Goal: Navigation & Orientation: Find specific page/section

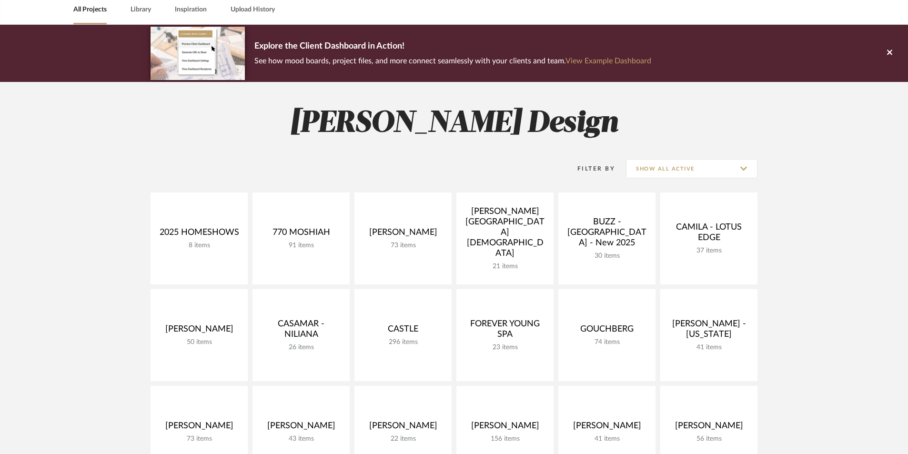
scroll to position [223, 0]
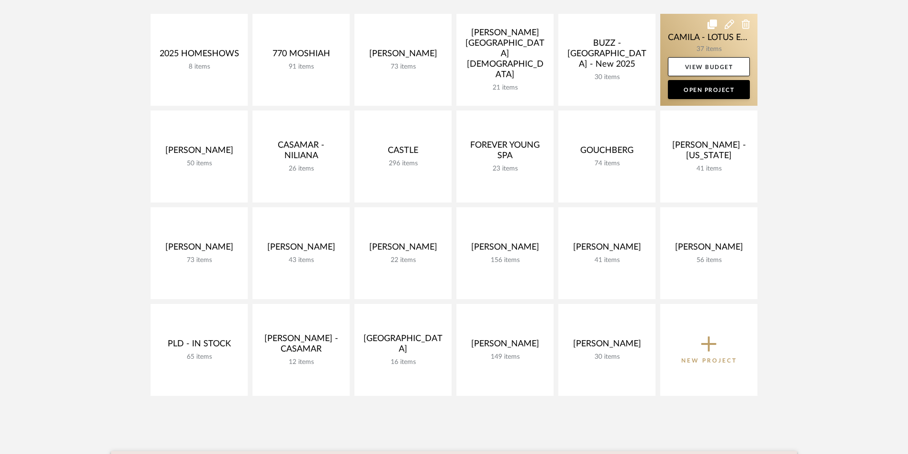
click at [703, 39] on link at bounding box center [709, 60] width 97 height 92
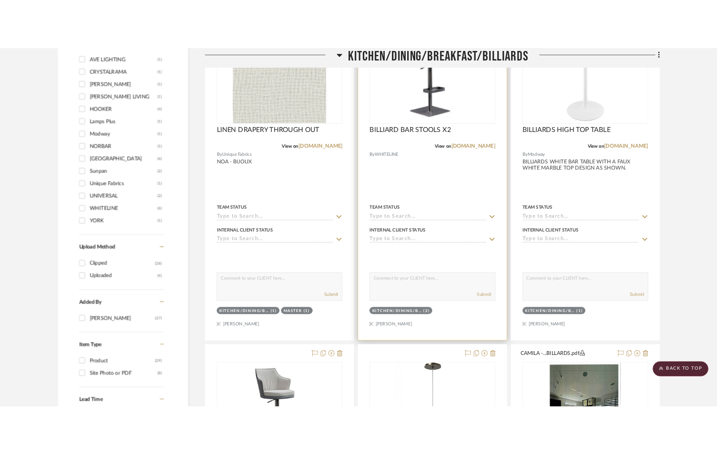
scroll to position [699, 0]
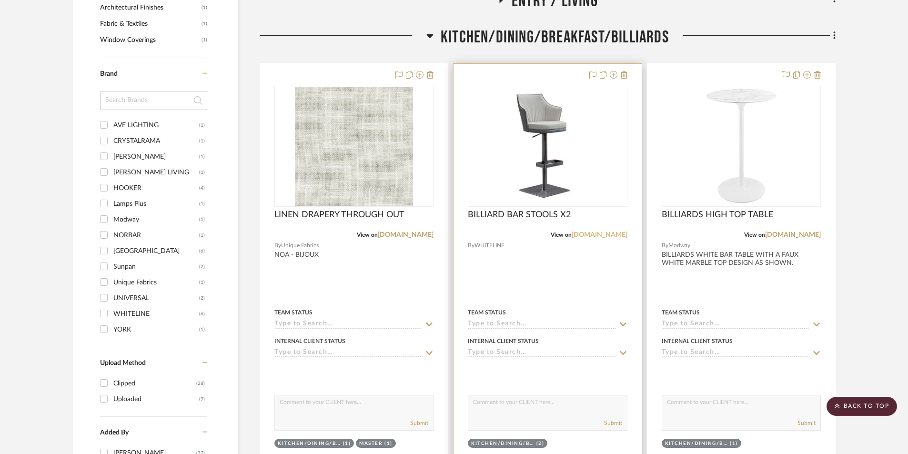
click at [611, 236] on link "[DOMAIN_NAME]" at bounding box center [600, 235] width 56 height 7
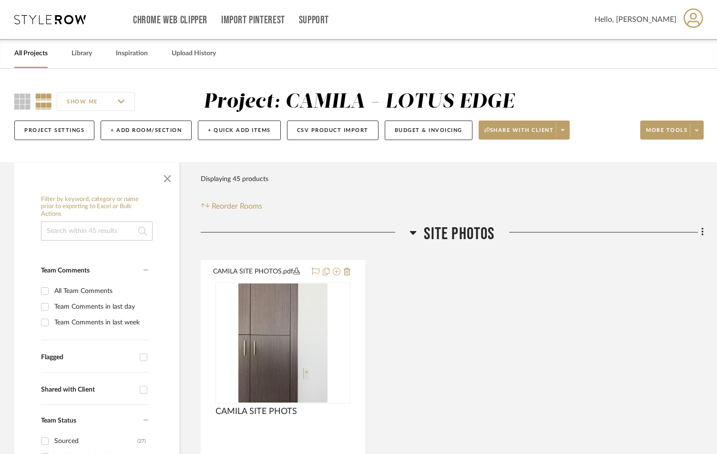
click at [412, 232] on icon at bounding box center [413, 233] width 7 height 4
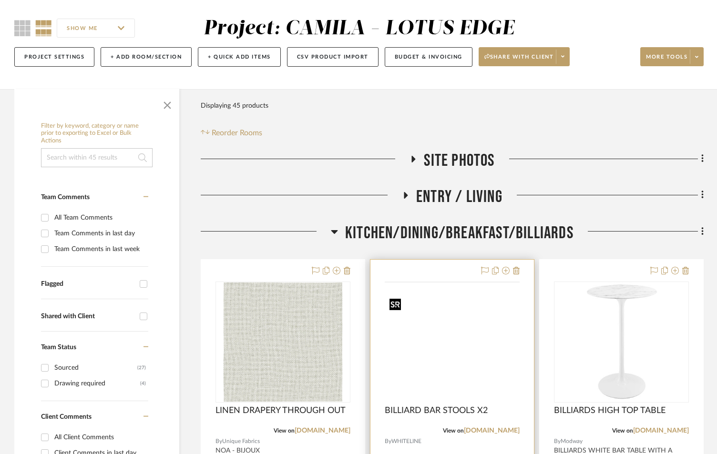
scroll to position [223, 0]
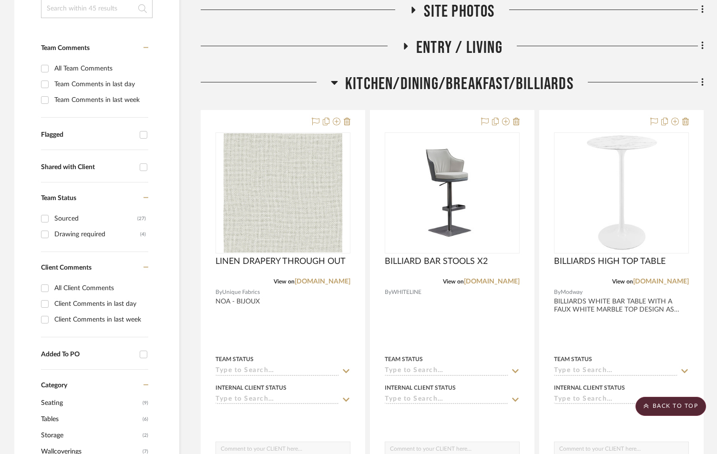
click at [332, 81] on icon at bounding box center [334, 82] width 7 height 11
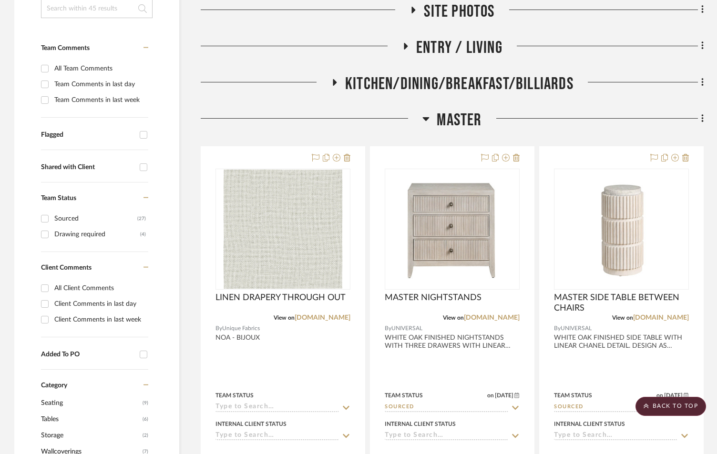
click at [423, 120] on icon at bounding box center [425, 118] width 7 height 11
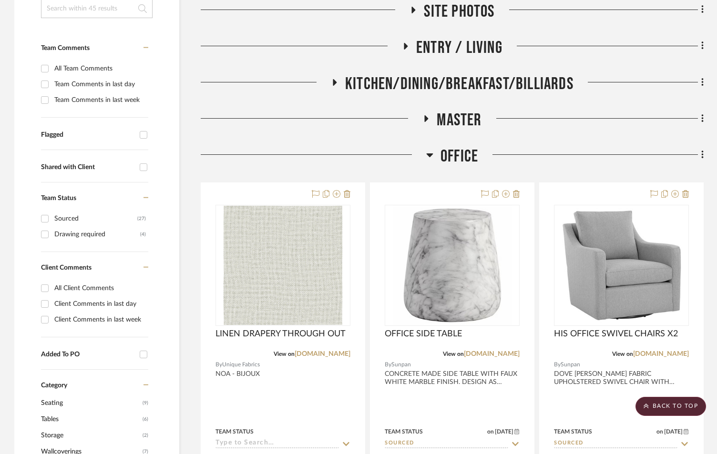
click at [428, 156] on icon at bounding box center [429, 155] width 7 height 4
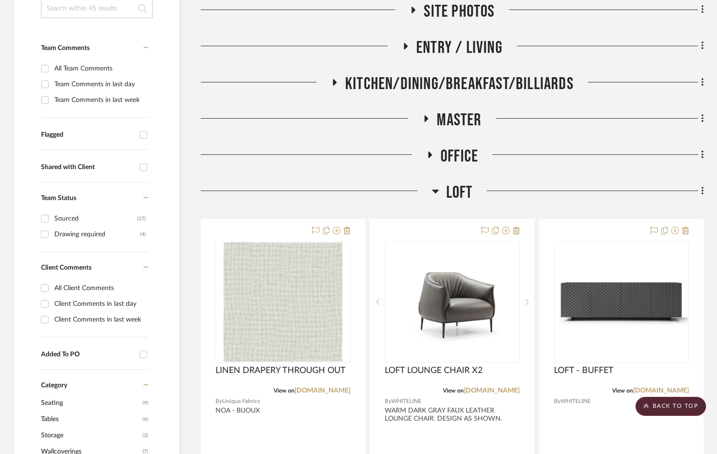
click at [434, 192] on icon at bounding box center [435, 192] width 7 height 4
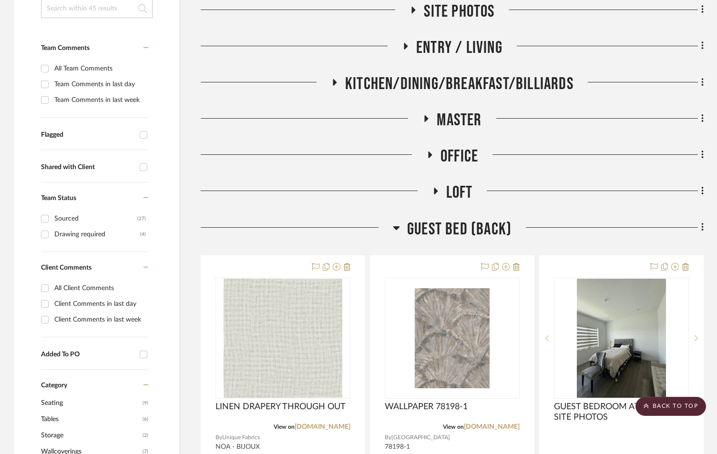
click at [397, 225] on icon at bounding box center [396, 227] width 7 height 11
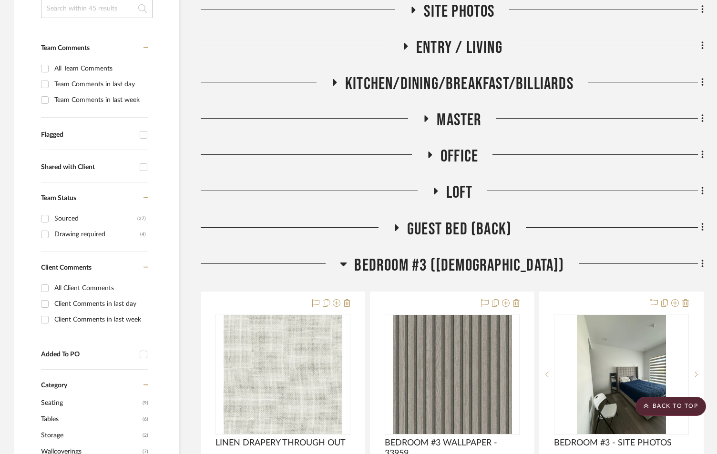
click at [347, 265] on icon at bounding box center [343, 265] width 7 height 4
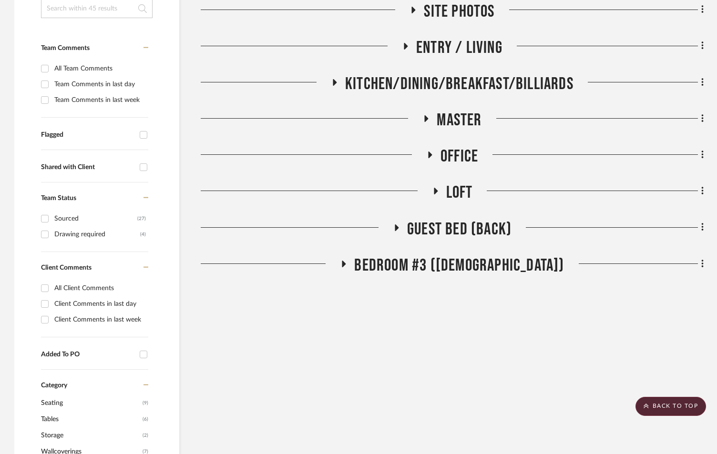
click at [426, 115] on icon at bounding box center [425, 118] width 11 height 7
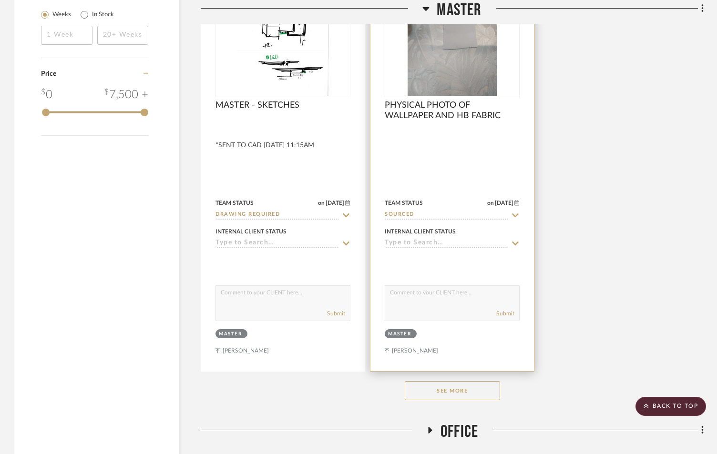
scroll to position [1271, 0]
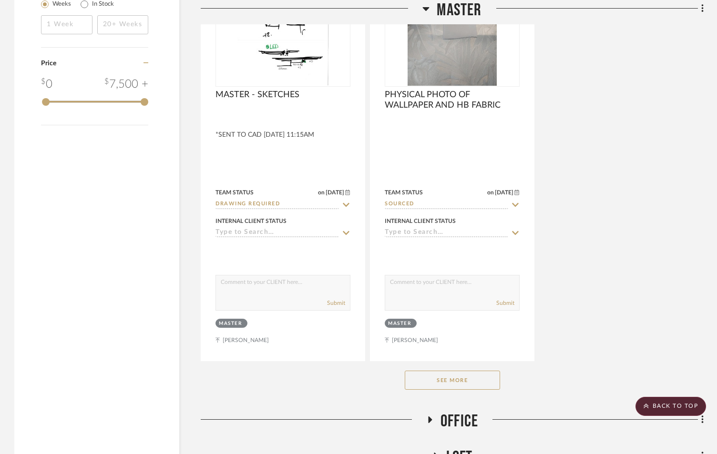
click at [477, 383] on button "See More" at bounding box center [452, 380] width 95 height 19
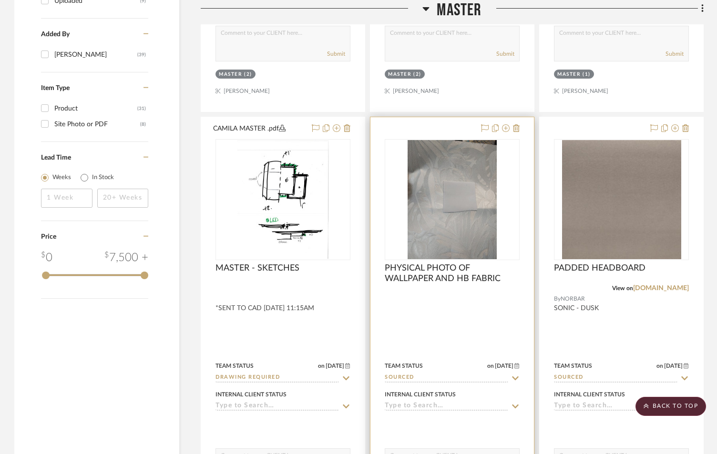
scroll to position [953, 0]
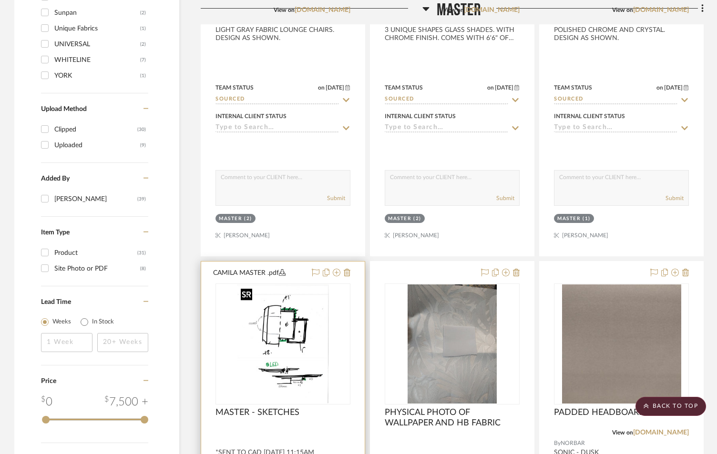
click at [268, 371] on div at bounding box center [282, 344] width 135 height 121
click at [288, 325] on img "0" at bounding box center [283, 344] width 92 height 119
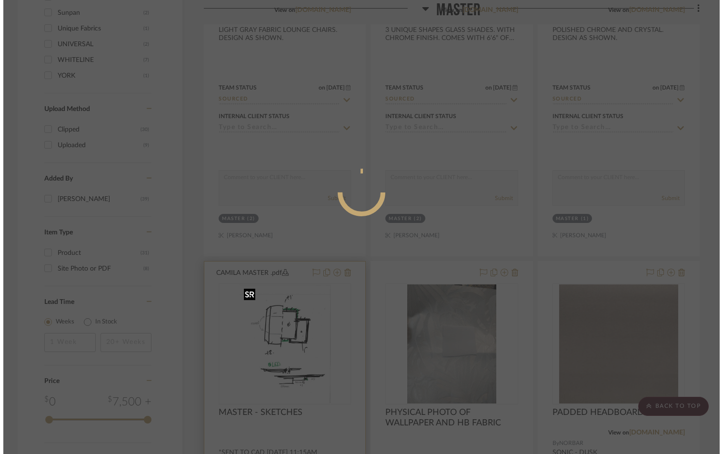
scroll to position [0, 0]
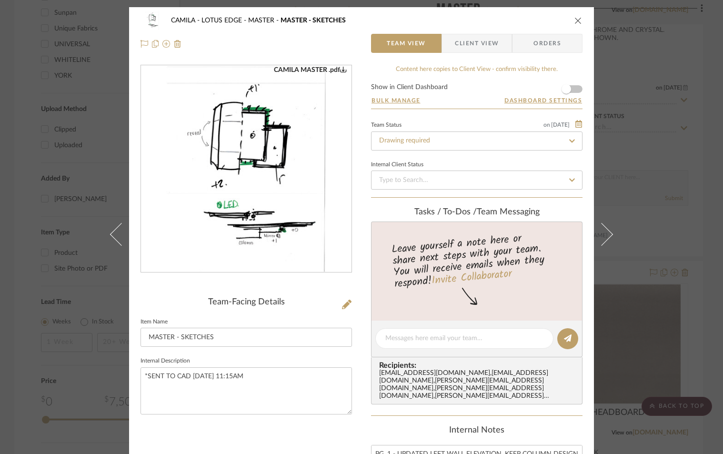
click at [265, 177] on img "0" at bounding box center [246, 169] width 160 height 207
